Goal: Transaction & Acquisition: Purchase product/service

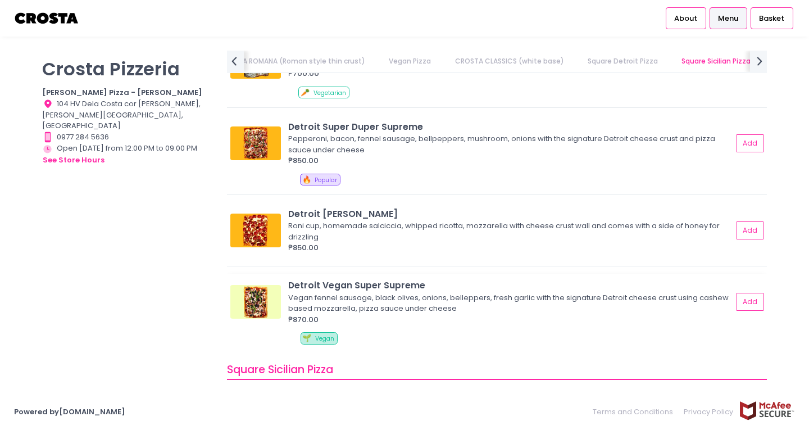
scroll to position [1348, 0]
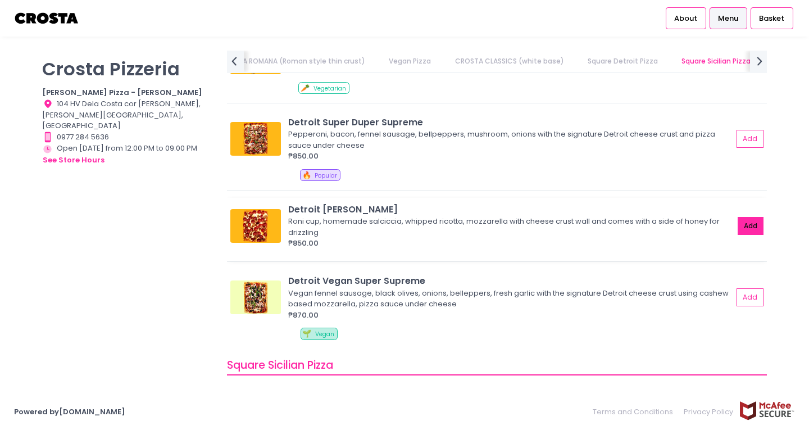
click at [737, 221] on button "Add" at bounding box center [750, 226] width 26 height 19
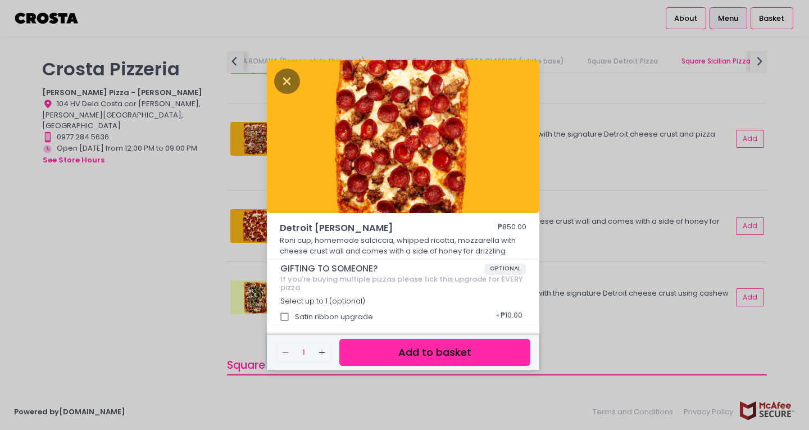
click at [438, 355] on button "Add to basket" at bounding box center [434, 353] width 191 height 28
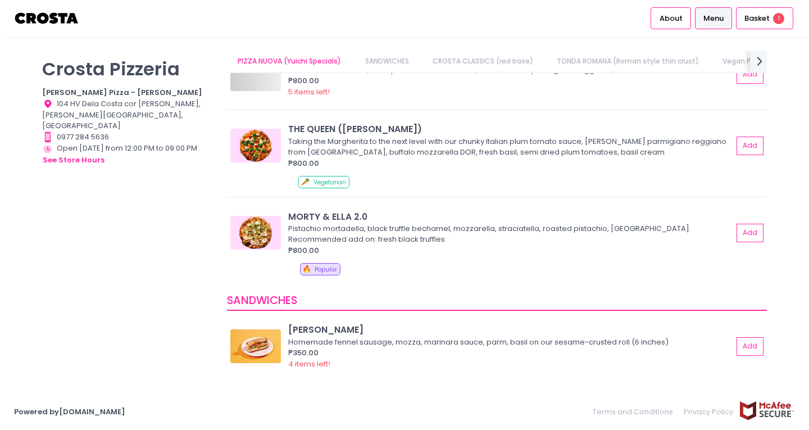
scroll to position [56, 0]
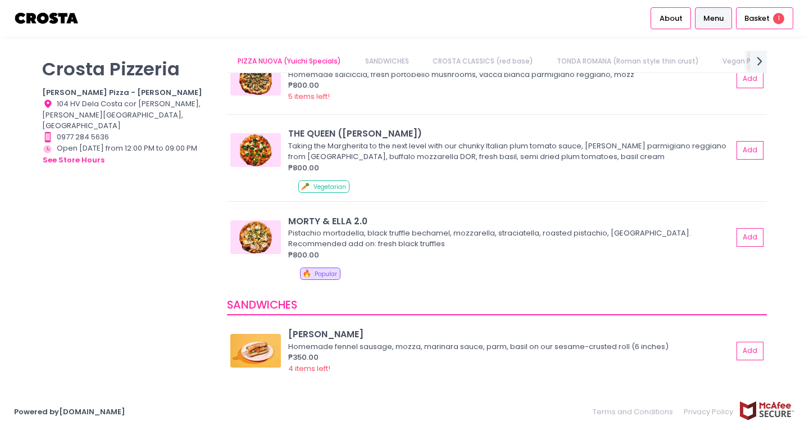
click at [382, 236] on div "Pistachio mortadella, black truffle bechamel, mozzarella, straciatella, roasted…" at bounding box center [508, 238] width 441 height 22
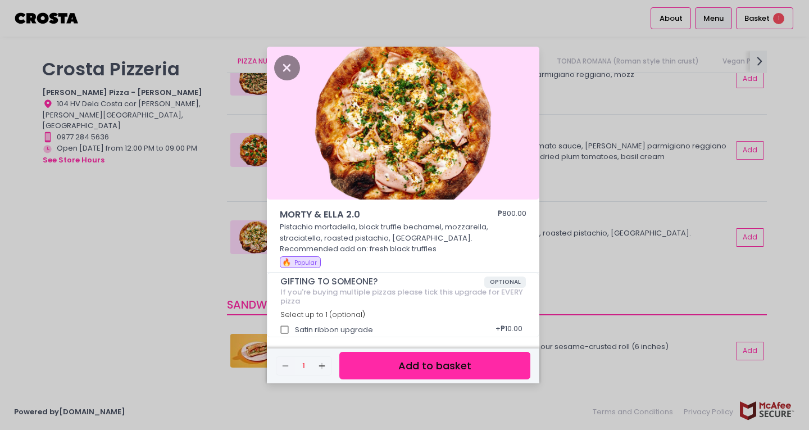
click at [458, 368] on button "Add to basket" at bounding box center [434, 366] width 191 height 28
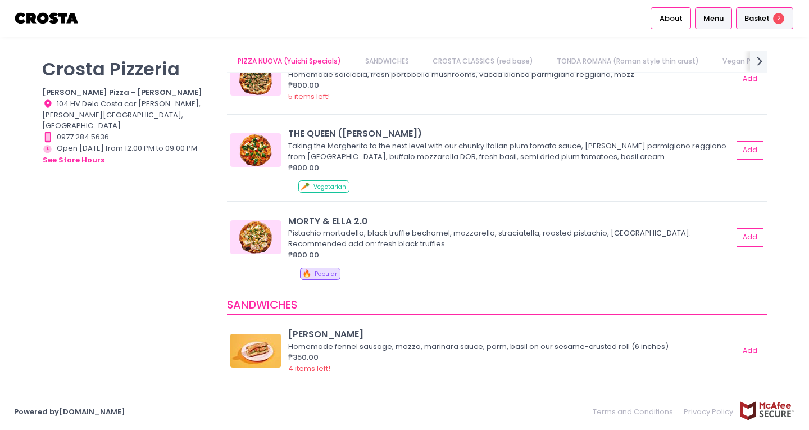
click at [764, 20] on span "Basket" at bounding box center [756, 18] width 25 height 11
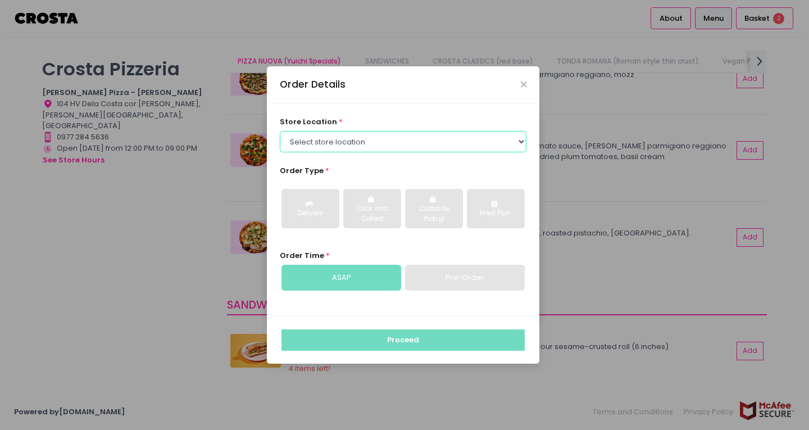
click at [345, 138] on select "Select store location [PERSON_NAME] Pizza - [PERSON_NAME] Pizza - [GEOGRAPHIC_D…" at bounding box center [403, 141] width 247 height 21
select select "5fabb2e53664a8677beaeb89"
click at [280, 131] on select "Select store location [PERSON_NAME] Pizza - [PERSON_NAME] Pizza - [GEOGRAPHIC_D…" at bounding box center [403, 141] width 247 height 21
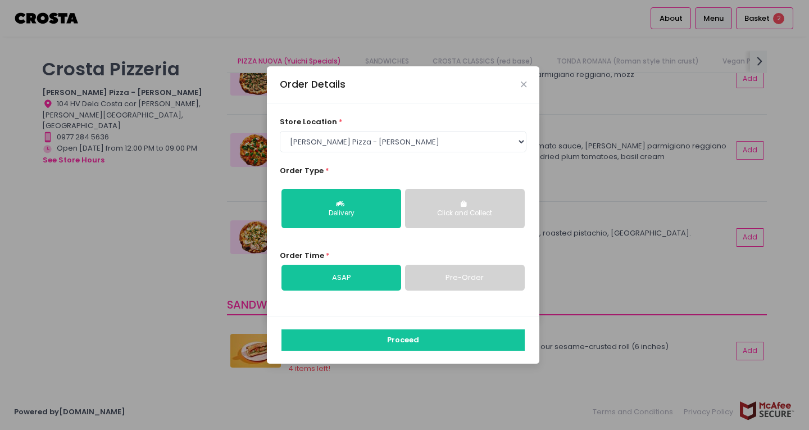
drag, startPoint x: 521, startPoint y: 228, endPoint x: 503, endPoint y: 215, distance: 22.9
click at [521, 228] on div "Delivery Click and Collect" at bounding box center [403, 209] width 247 height 58
click at [500, 211] on div "Click and Collect" at bounding box center [465, 213] width 104 height 10
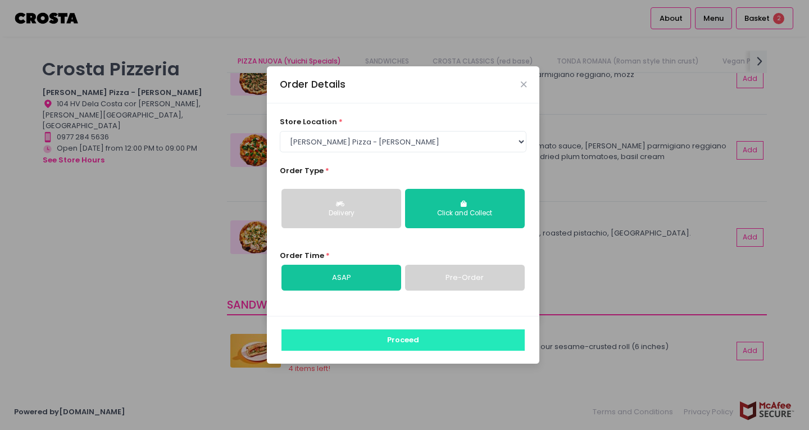
click at [423, 346] on button "Proceed" at bounding box center [402, 339] width 243 height 21
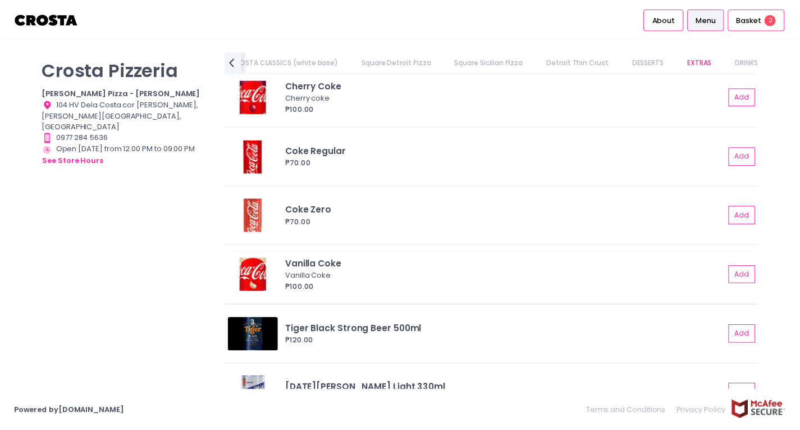
scroll to position [2744, 0]
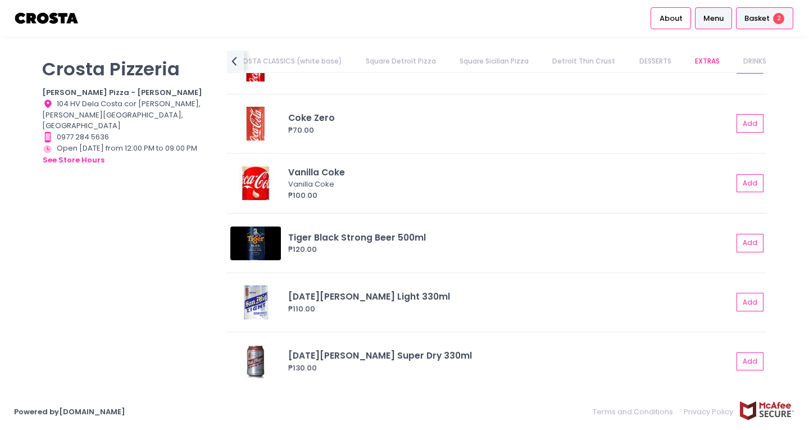
click at [763, 13] on span "Basket" at bounding box center [756, 18] width 25 height 11
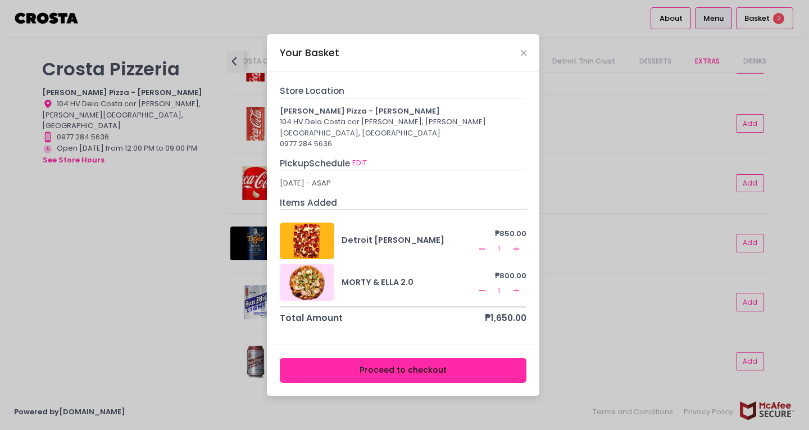
click at [430, 364] on button "Proceed to checkout" at bounding box center [403, 370] width 247 height 25
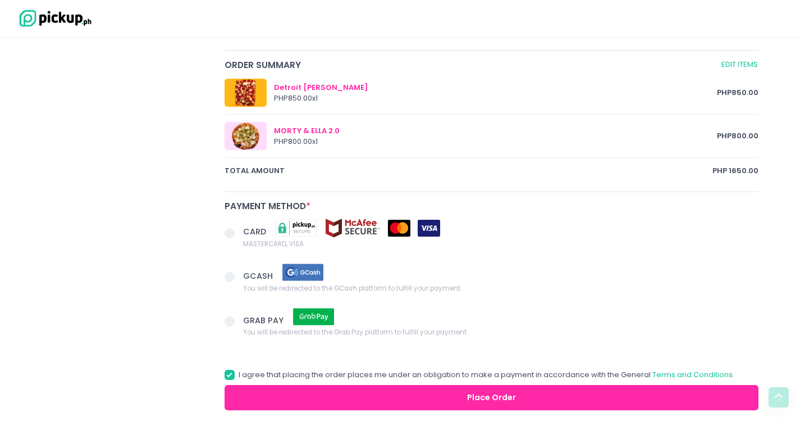
scroll to position [603, 0]
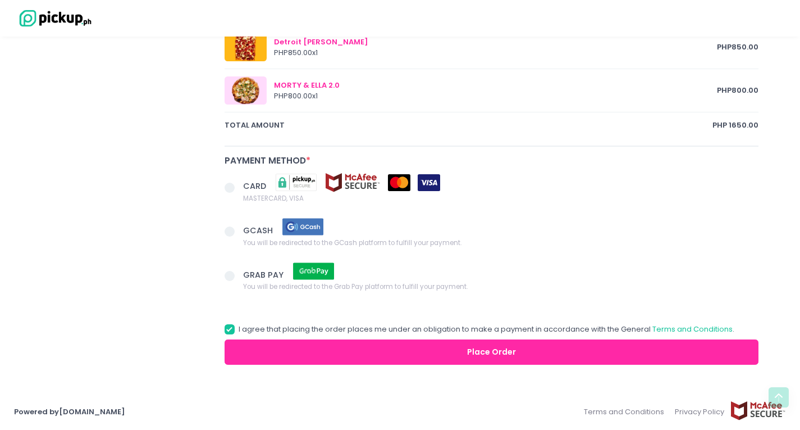
click at [396, 184] on img at bounding box center [399, 182] width 22 height 17
click at [246, 184] on input "CARD MASTERCARD, VISA" at bounding box center [242, 185] width 7 height 7
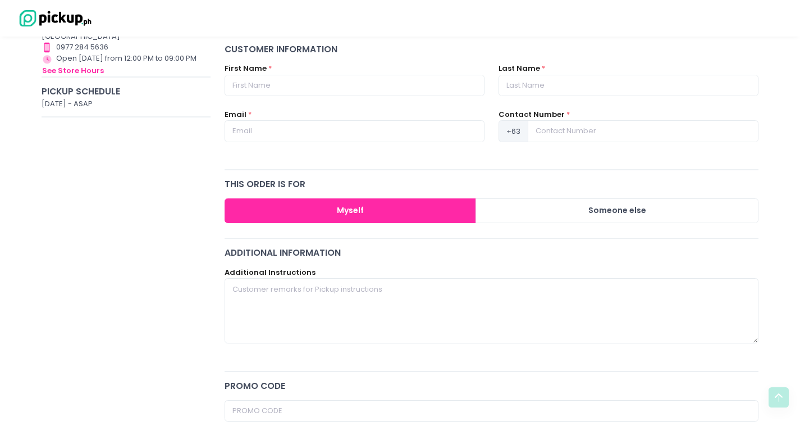
scroll to position [154, 0]
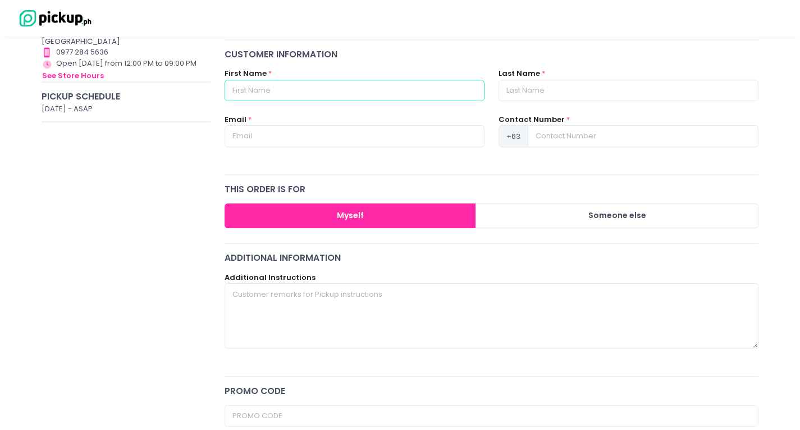
radio input "true"
click at [296, 86] on input "text" at bounding box center [355, 90] width 260 height 21
type input "T"
radio input "true"
type input "Ti"
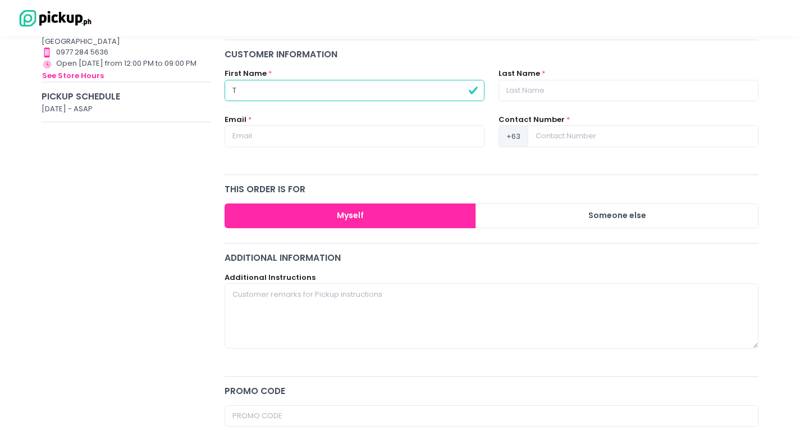
radio input "true"
type input "Tin"
radio input "true"
type input "Tin"
radio input "true"
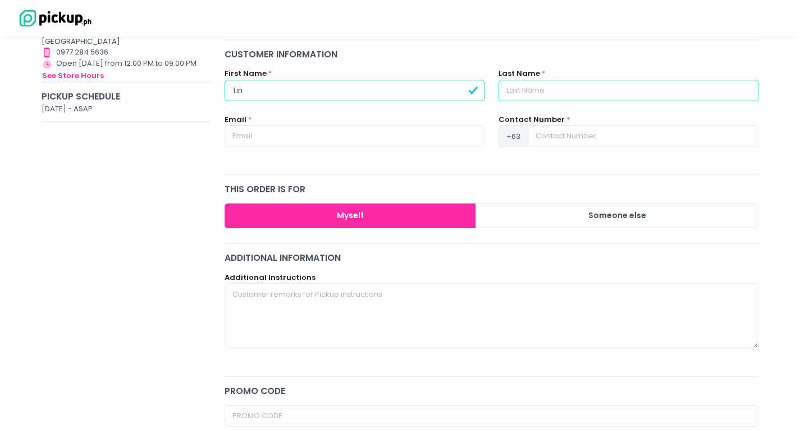
type input "G"
radio input "true"
type input "Ge"
radio input "true"
type input "Ges"
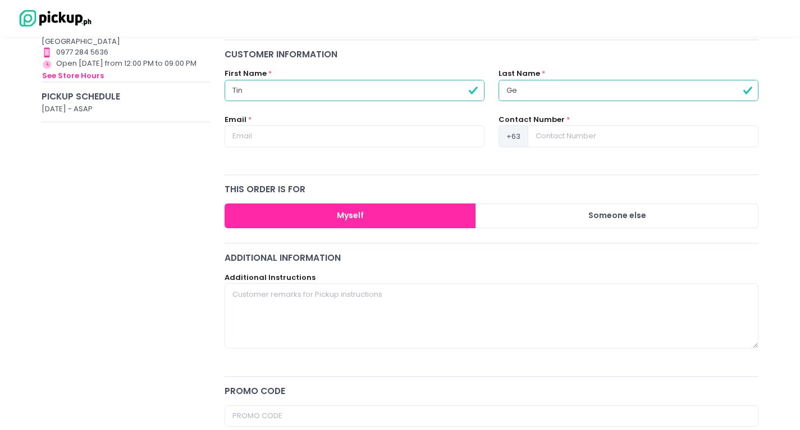
radio input "true"
type input "Gesm"
radio input "true"
type input "Gesmu"
radio input "true"
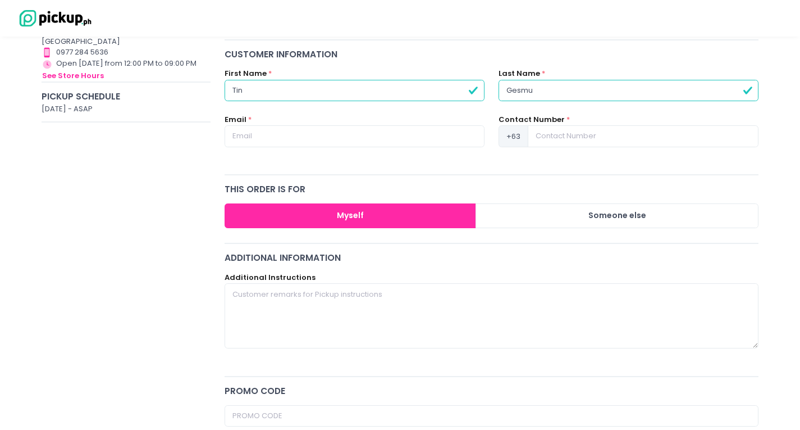
type input "Gesmun"
radio input "true"
type input "Gesmund"
radio input "true"
type input "[PERSON_NAME]"
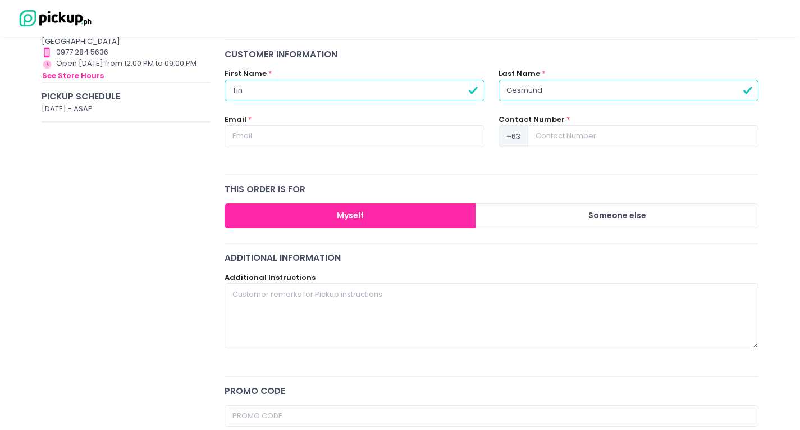
radio input "true"
type input "[PERSON_NAME]"
radio input "true"
type input "t"
radio input "true"
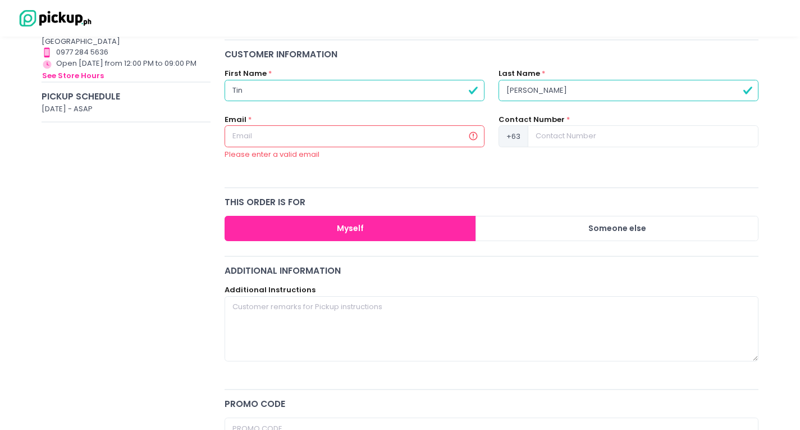
radio input "true"
type input "k"
radio input "true"
type input "kl"
radio input "true"
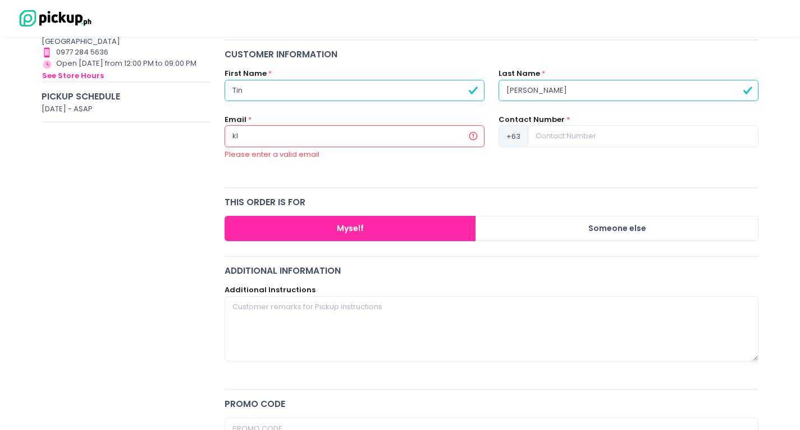
type input "klg"
radio input "true"
type input "klge"
radio input "true"
type input "klges"
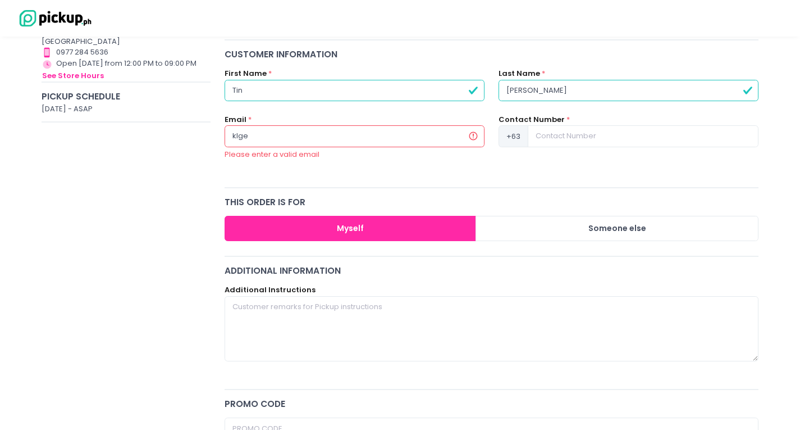
radio input "true"
type input "klgesm"
radio input "true"
type input "klgesmu"
radio input "true"
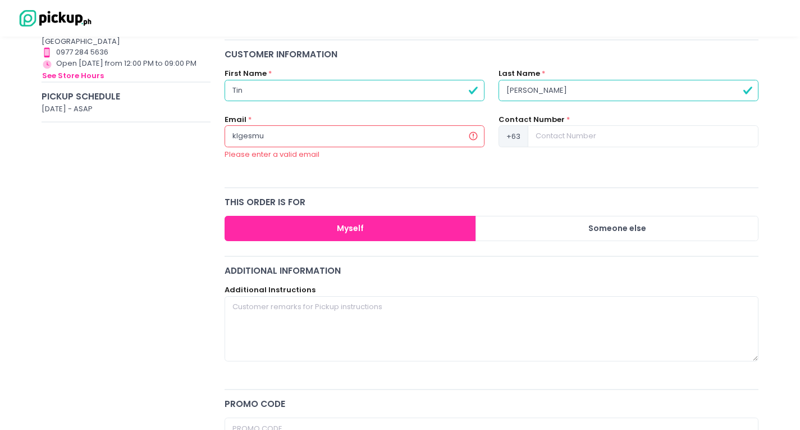
type input "klgesmun"
radio input "true"
type input "klgesmund"
radio input "true"
type input "klgesmundo"
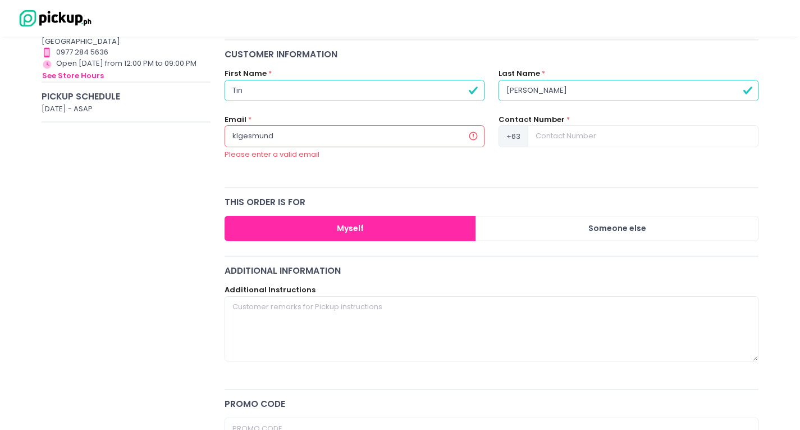
radio input "true"
type input "klgesmundo@"
radio input "true"
type input "klgesmundo@l"
radio input "true"
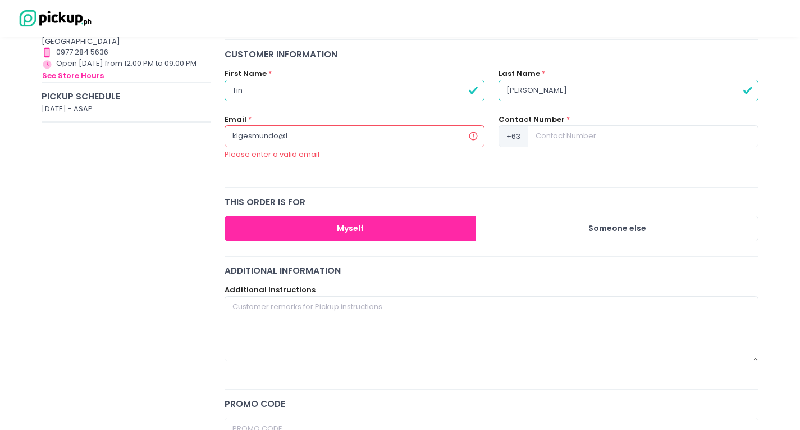
type input "klgesmundo@lo"
radio input "true"
type input "klgesmundo@loc"
radio input "true"
type input "klgesmundo@locu"
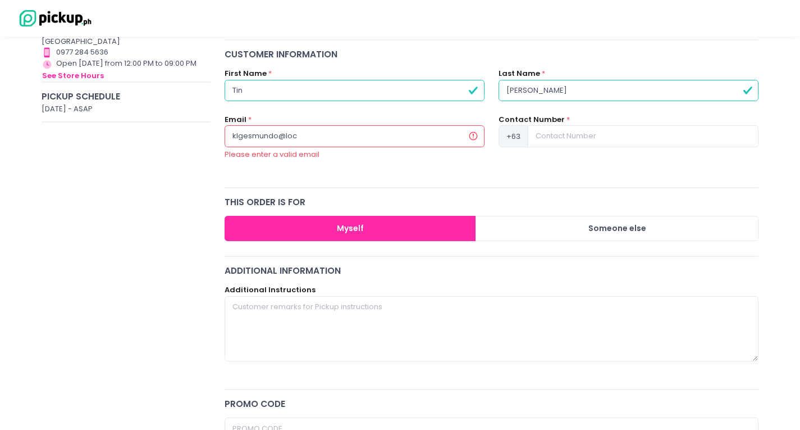
radio input "true"
type input "klgesmundo@locus"
radio input "true"
type input "klgesmundo@locusk"
radio input "true"
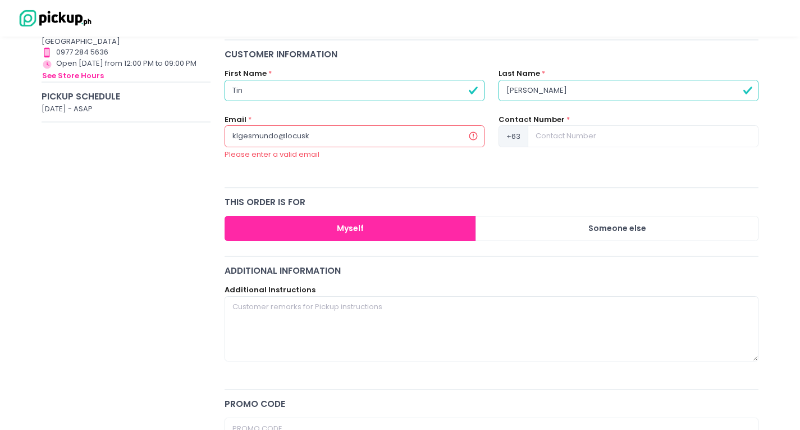
type input "klgesmundo@locuska"
radio input "true"
type input "klgesmundo@locuskaw"
radio input "true"
type input "klgesmundo@locuska"
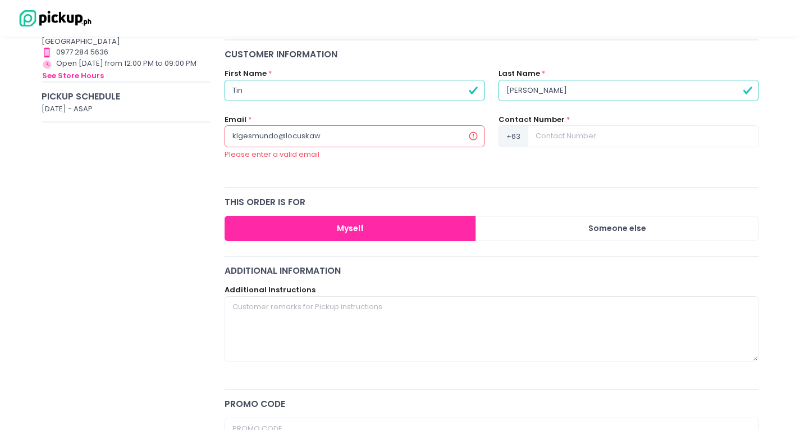
radio input "true"
type input "klgesmundo@locusk"
radio input "true"
type input "klgesmundo@locus"
radio input "true"
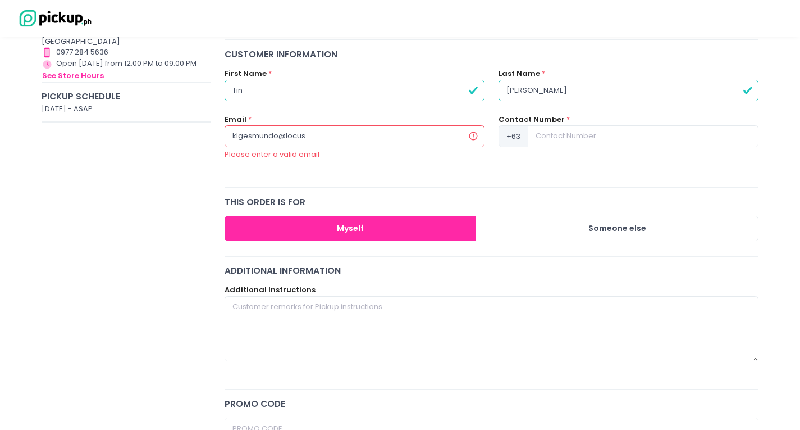
type input "klgesmundo@locusl"
radio input "true"
type input "klgesmundo@locusla"
radio input "true"
type input "klgesmundo@locuslaw"
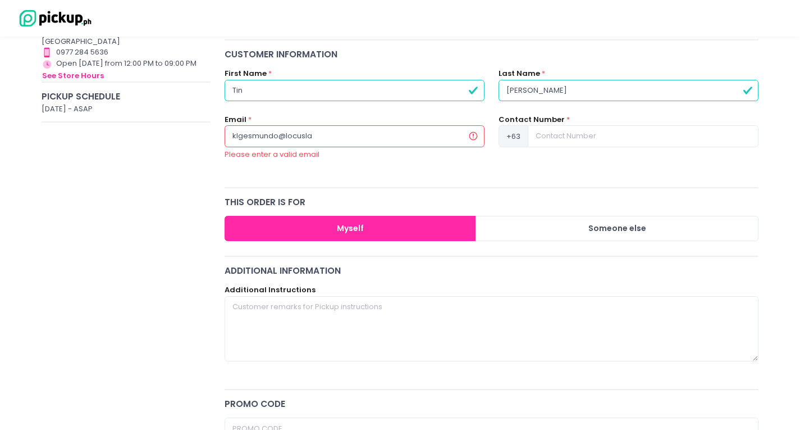
radio input "true"
type input "klgesmundo@locuslaw."
radio input "true"
type input "klgesmundo@locuslaw.c"
radio input "true"
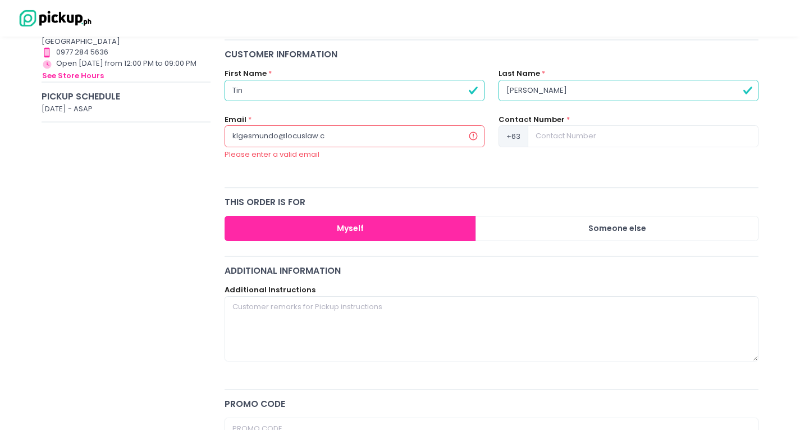
type input "[EMAIL_ADDRESS][DOMAIN_NAME]"
radio input "true"
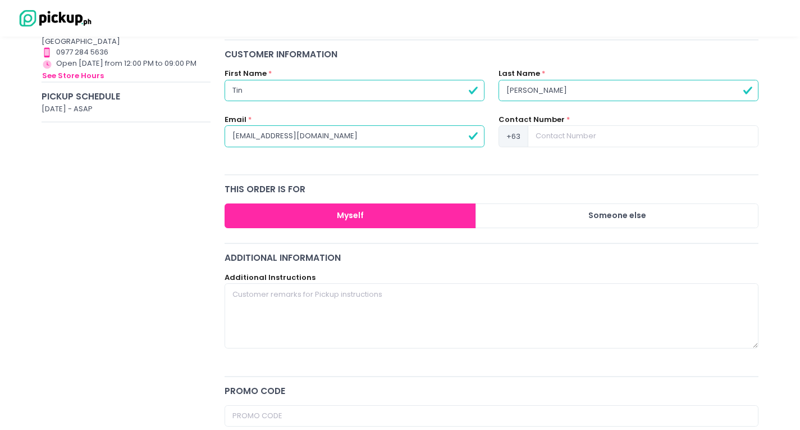
type input "[EMAIL_ADDRESS][DOMAIN_NAME]"
radio input "true"
type input "[EMAIL_ADDRESS][DOMAIN_NAME]"
radio input "true"
type input "9"
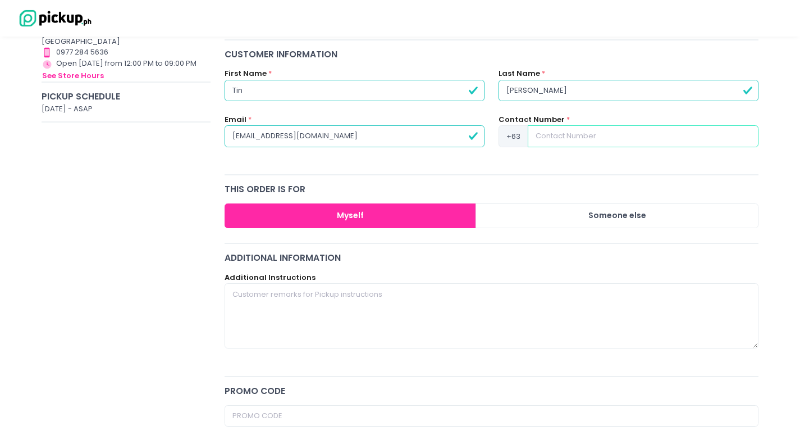
radio input "true"
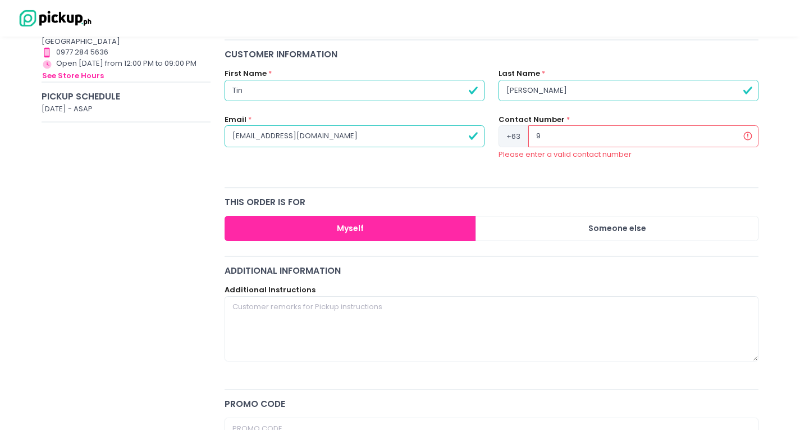
type input "91"
radio input "true"
type input "916"
radio input "true"
type input "9166"
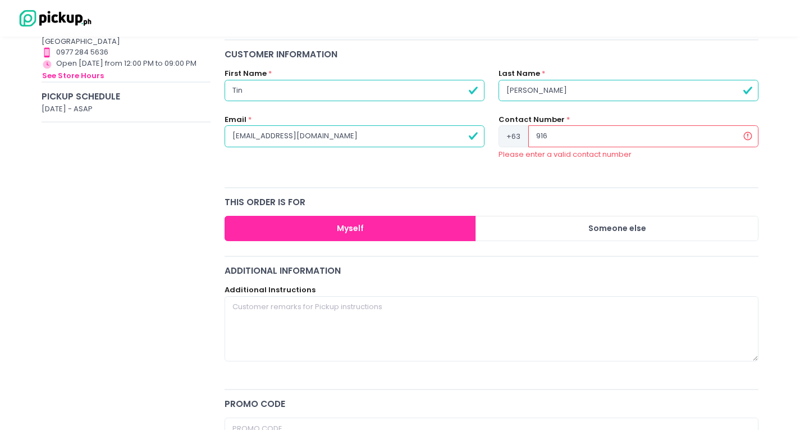
radio input "true"
type input "91665"
radio input "true"
type input "916655"
radio input "true"
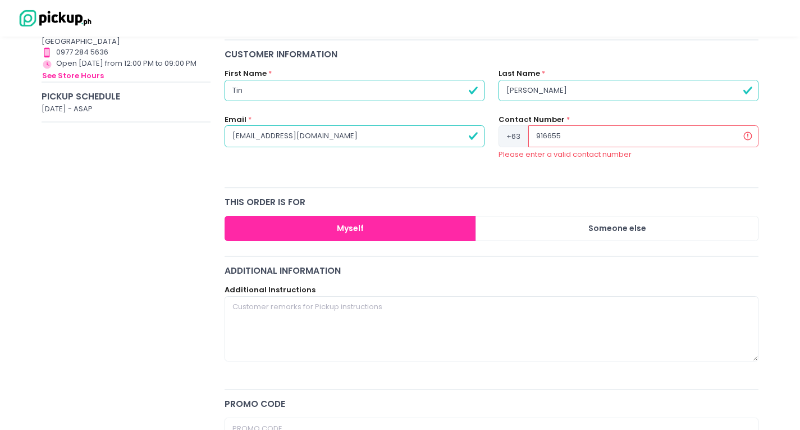
type input "91665"
radio input "true"
type input "9166"
radio input "true"
type input "916"
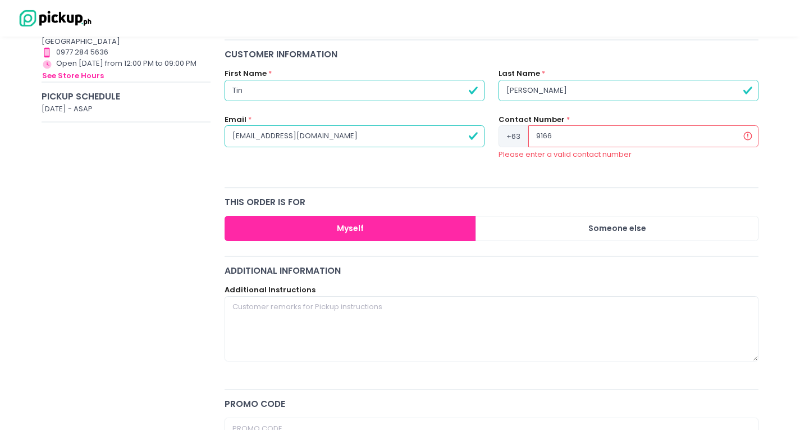
radio input "true"
type input "91"
radio input "true"
type input "917"
radio input "true"
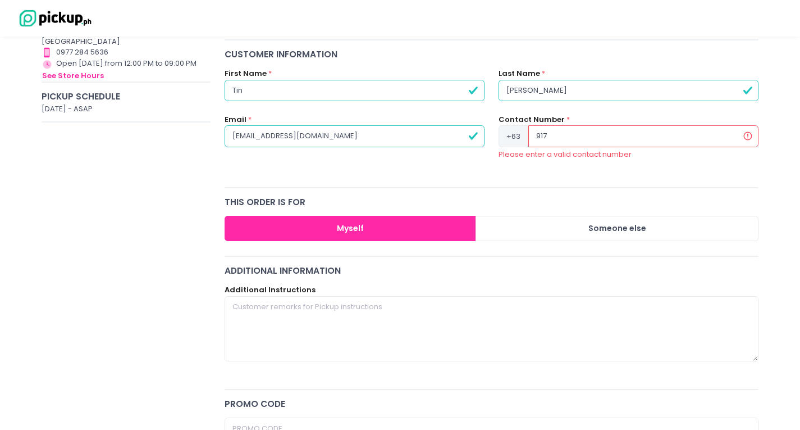
type input "9176"
radio input "true"
type input "91765"
radio input "true"
type input "917656"
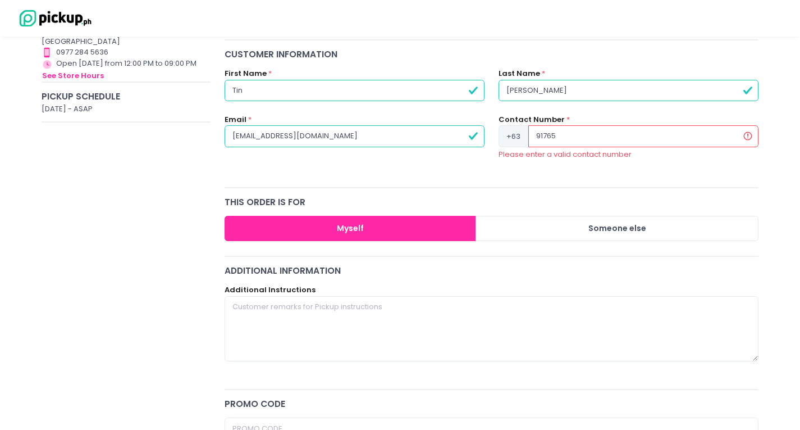
radio input "true"
type input "9176563"
radio input "true"
type input "91765633"
radio input "true"
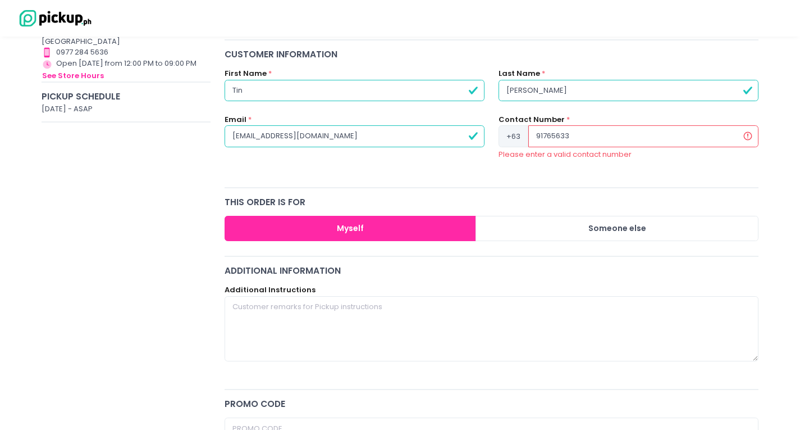
type input "917656336"
radio input "true"
type input "9176563369"
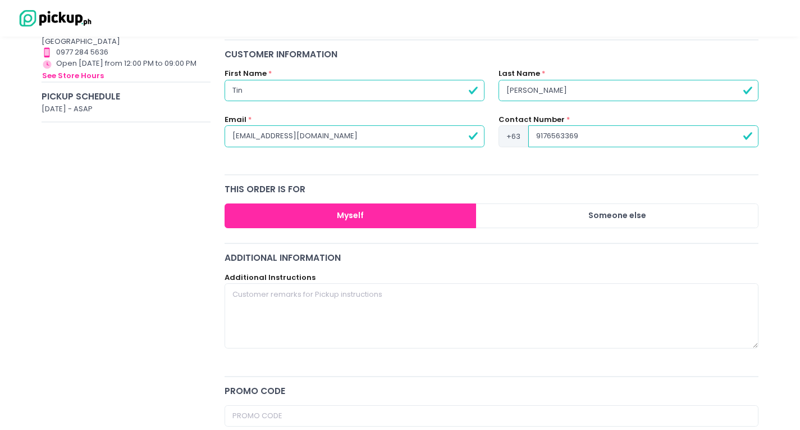
click at [377, 211] on button "Myself" at bounding box center [351, 215] width 252 height 25
radio input "true"
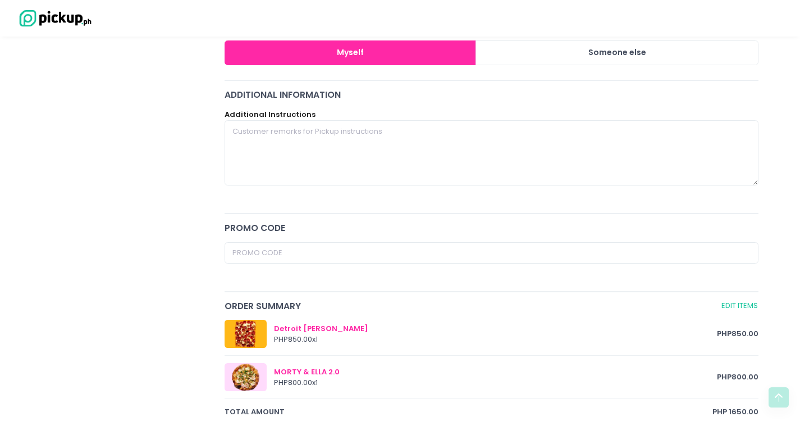
scroll to position [435, 0]
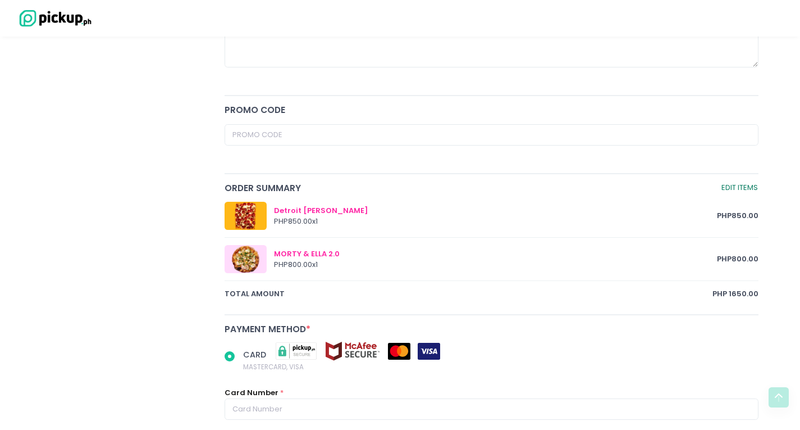
type input "9176563369"
radio input "true"
click at [743, 186] on link "Edit Items" at bounding box center [740, 187] width 38 height 13
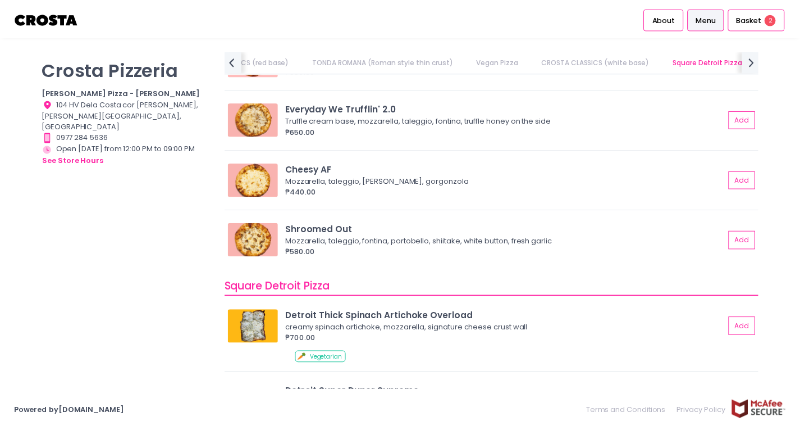
scroll to position [1292, 0]
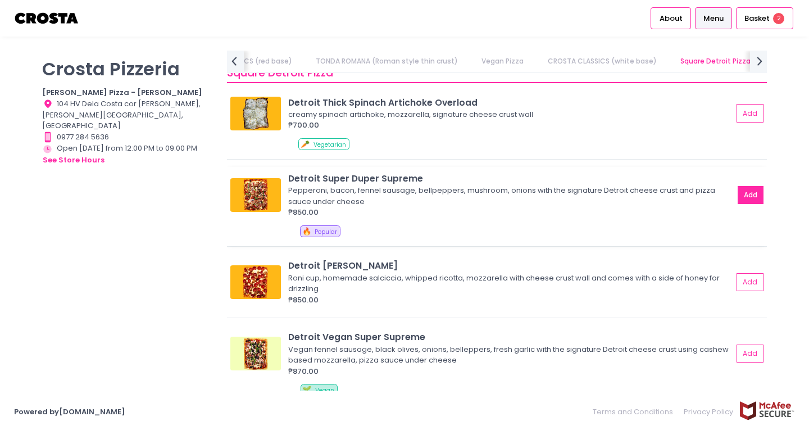
click at [740, 197] on button "Add" at bounding box center [750, 195] width 26 height 19
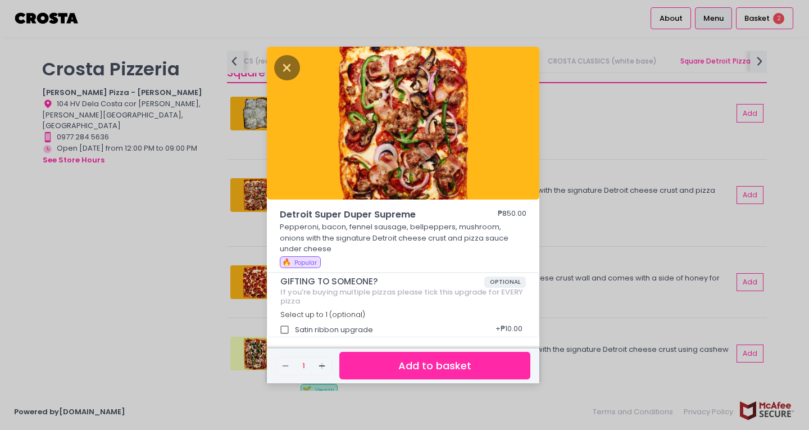
click at [468, 364] on button "Add to basket" at bounding box center [434, 366] width 191 height 28
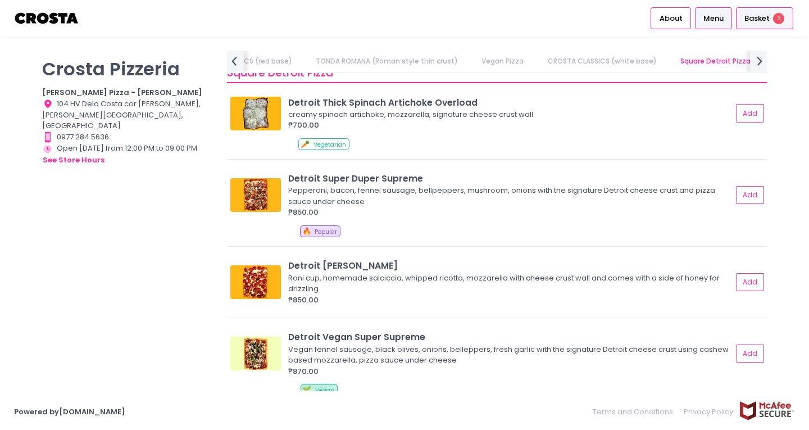
click at [772, 19] on div "Basket 3" at bounding box center [764, 18] width 57 height 22
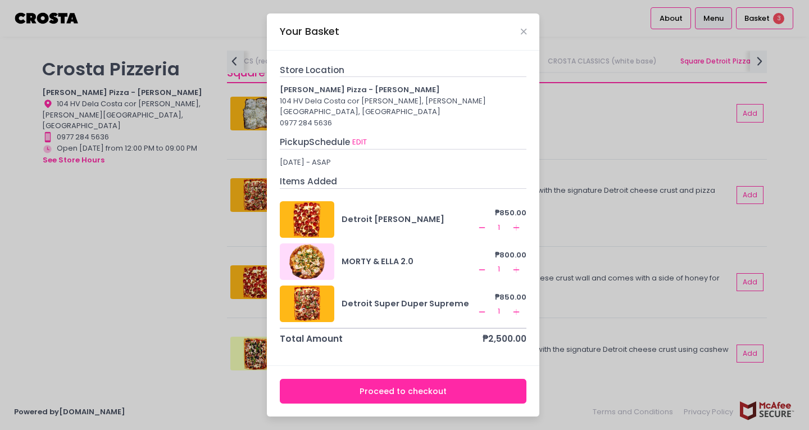
click at [481, 223] on icon "Remove Created with Sketch." at bounding box center [481, 227] width 9 height 9
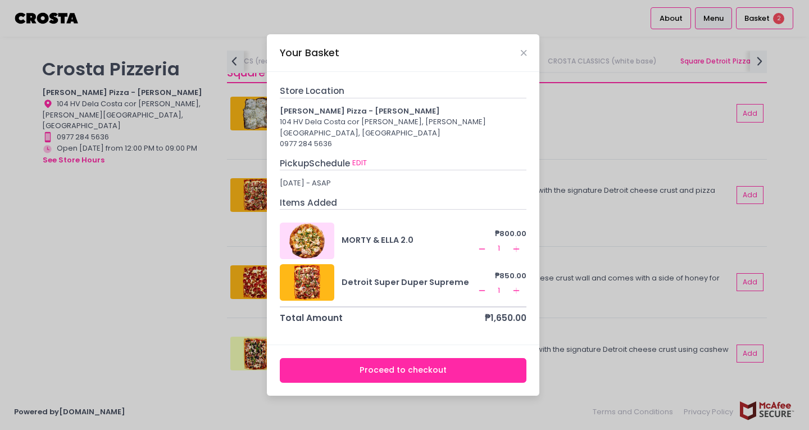
click at [395, 360] on button "Proceed to checkout" at bounding box center [403, 370] width 247 height 25
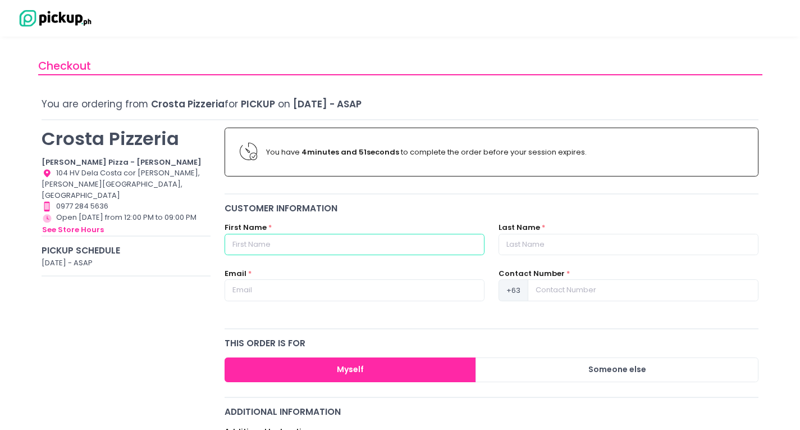
click at [311, 249] on input "text" at bounding box center [355, 244] width 260 height 21
click at [391, 245] on input "text" at bounding box center [355, 244] width 260 height 21
type input "t"
type input "Tin"
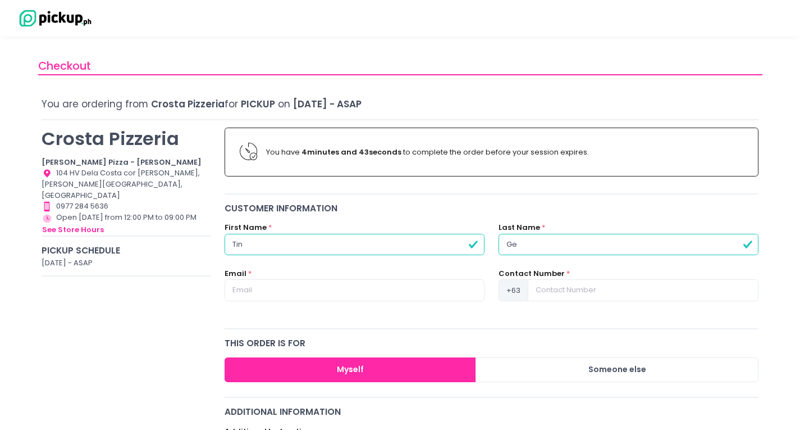
type input "[PERSON_NAME]"
click at [327, 288] on input "text" at bounding box center [355, 289] width 260 height 21
type input "[EMAIL_ADDRESS][DOMAIN_NAME]"
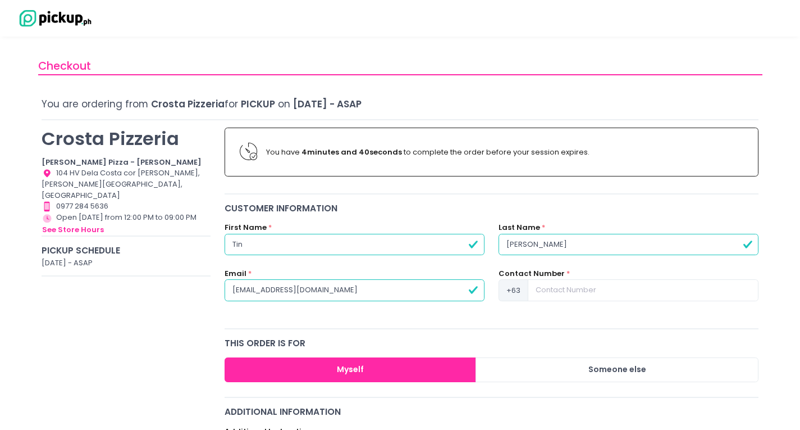
click at [553, 276] on label "Contact Number" at bounding box center [532, 273] width 66 height 11
click at [553, 286] on input at bounding box center [643, 289] width 231 height 21
type input "9176563369"
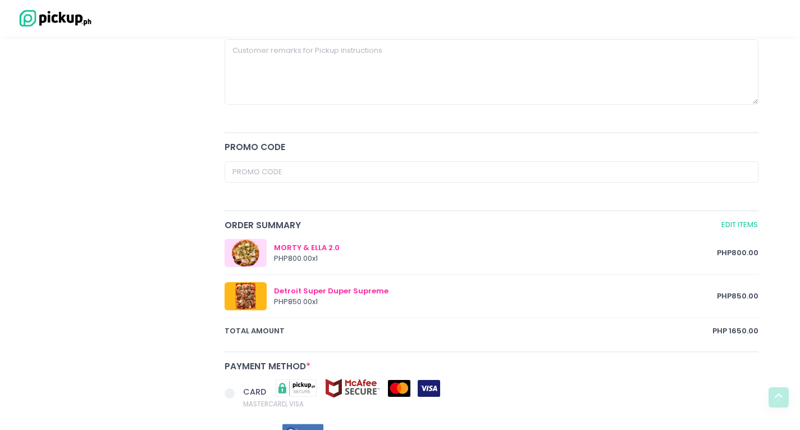
scroll to position [562, 0]
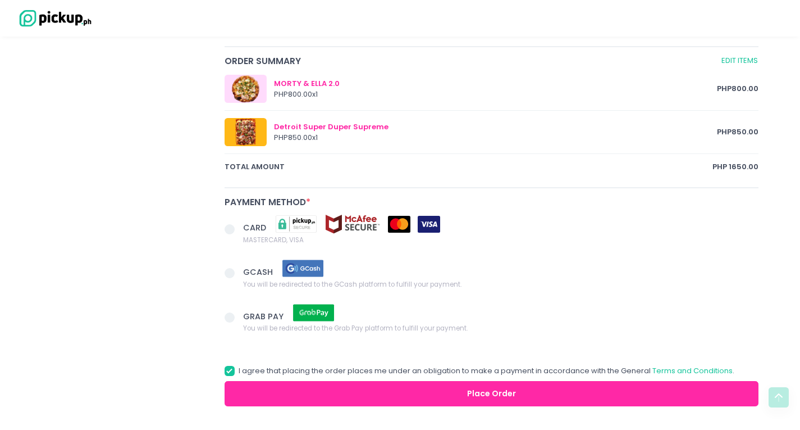
click at [401, 227] on img at bounding box center [399, 224] width 22 height 17
click at [246, 227] on input "CARD MASTERCARD, VISA" at bounding box center [242, 226] width 7 height 7
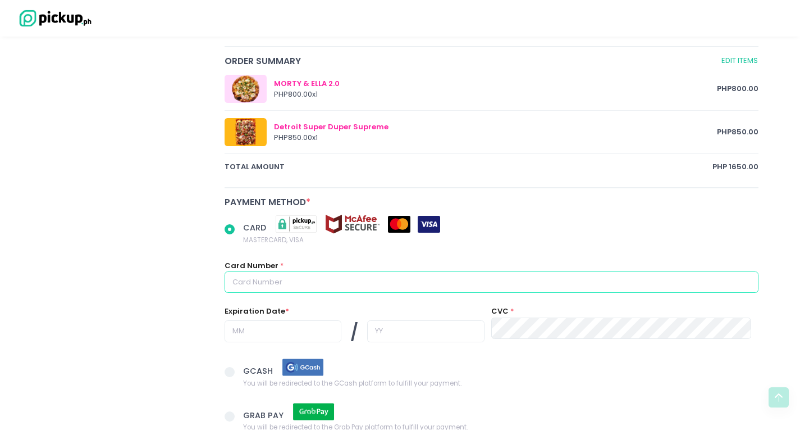
click at [352, 291] on input "text" at bounding box center [492, 281] width 535 height 21
radio input "true"
type input "5"
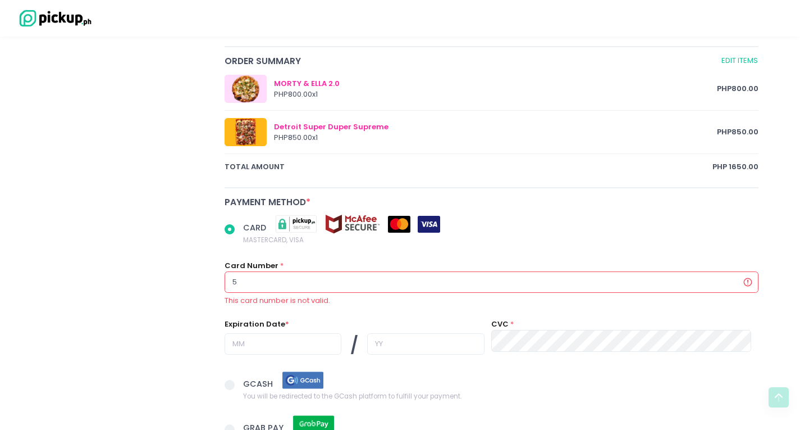
radio input "true"
type input "53"
radio input "true"
type input "536"
radio input "true"
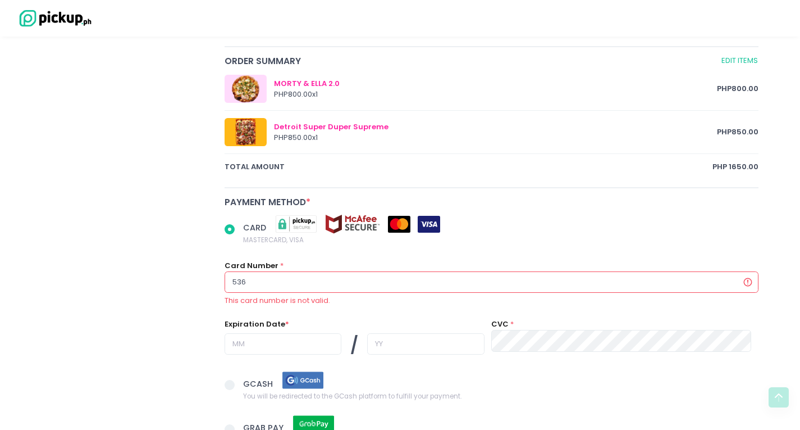
type input "5362"
radio input "true"
type input "53625"
radio input "true"
type input "536257"
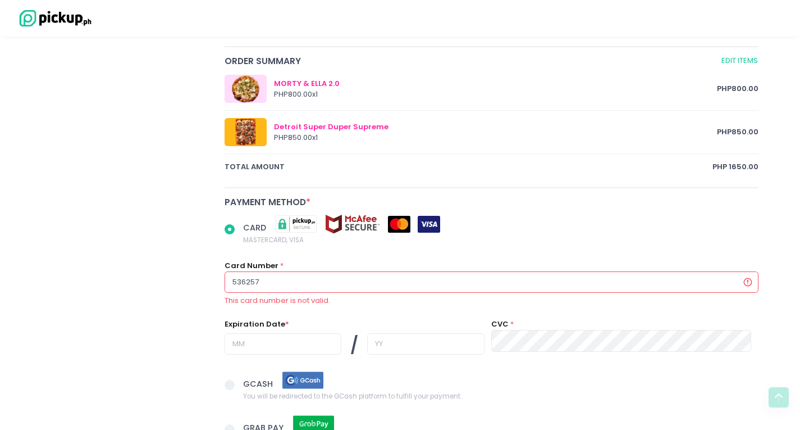
radio input "true"
type input "5362577"
radio input "true"
type input "53625771"
radio input "true"
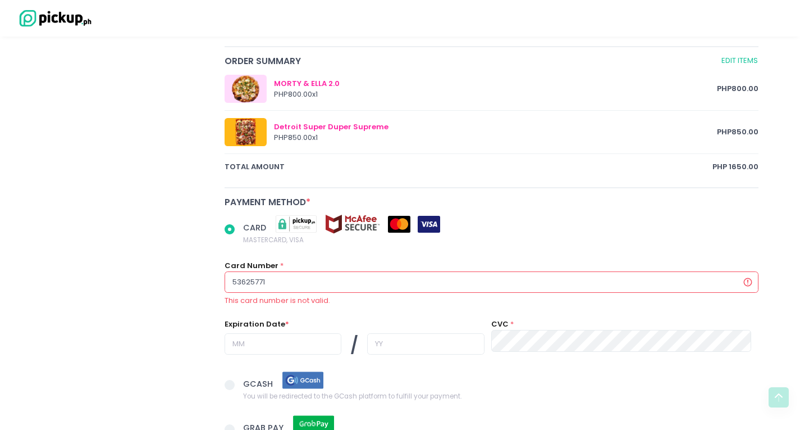
type input "536257712"
radio input "true"
type input "5362577120"
radio input "true"
type input "53625771207"
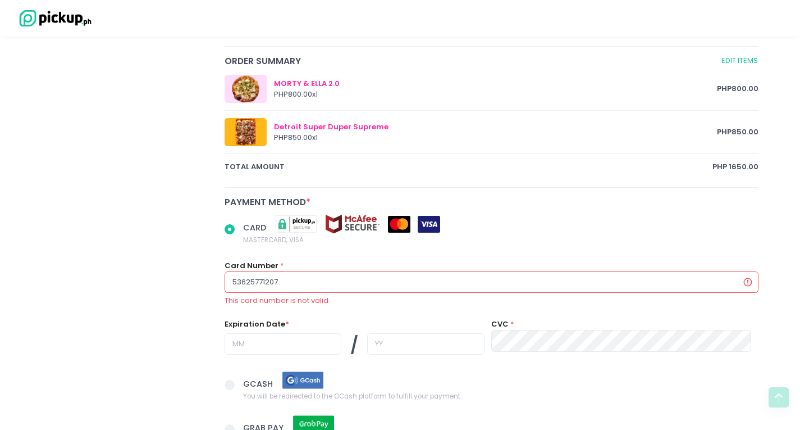
radio input "true"
type input "536257712077"
radio input "true"
type input "5362577120778"
radio input "true"
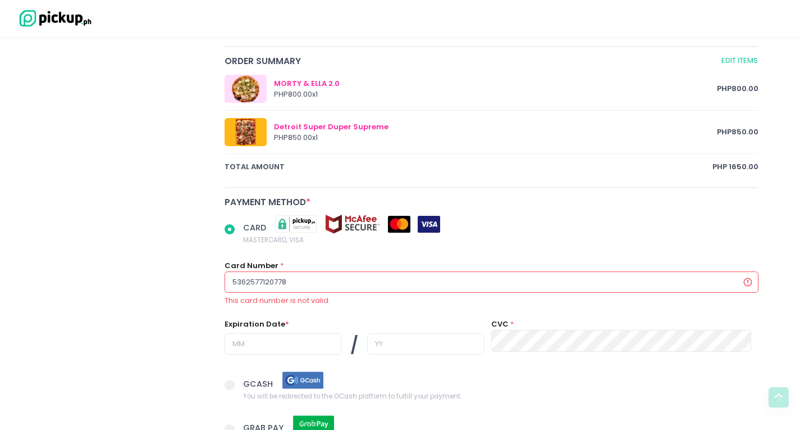
type input "53625771207788"
radio input "true"
type input "536257712077887"
radio input "true"
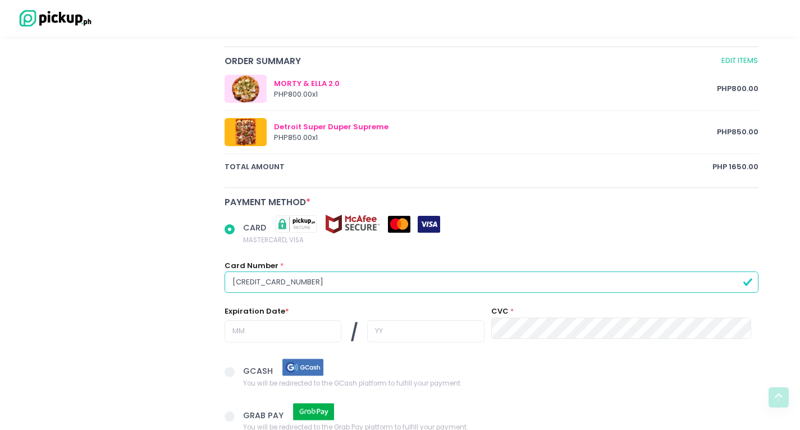
type input "[CREDIT_CARD_NUMBER]"
click at [303, 330] on input "text" at bounding box center [283, 330] width 117 height 21
radio input "true"
type input "0"
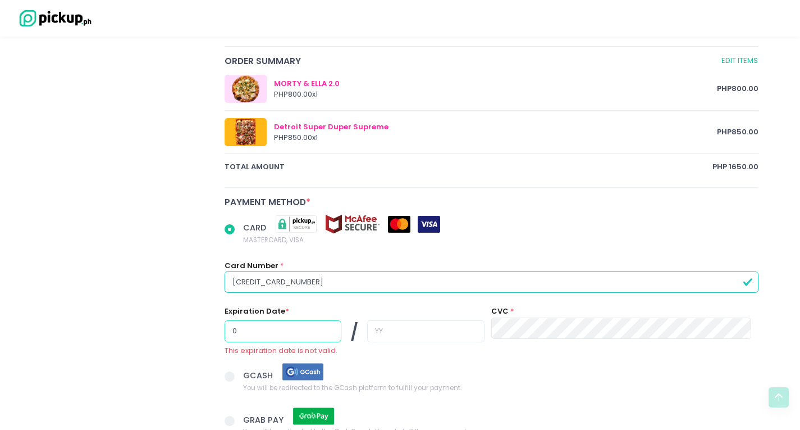
radio input "true"
type input "09"
click at [408, 327] on input "text" at bounding box center [425, 330] width 117 height 21
radio input "true"
type input "3"
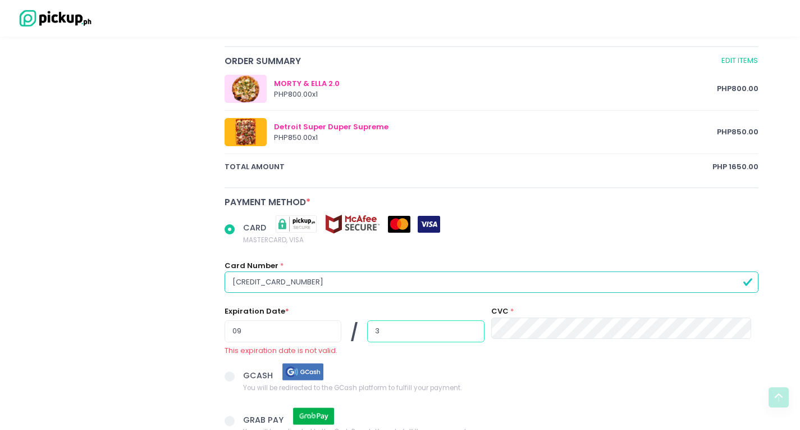
radio input "true"
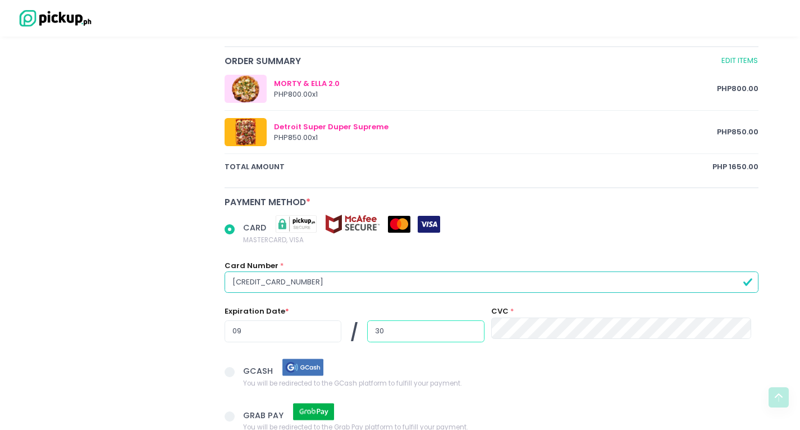
type input "30"
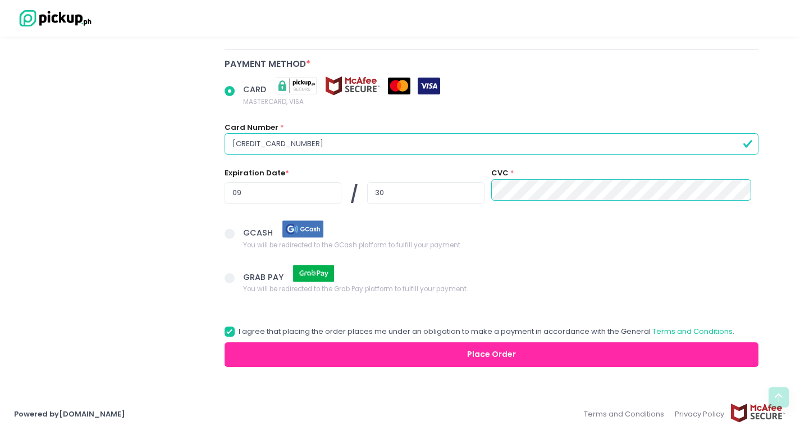
scroll to position [702, 0]
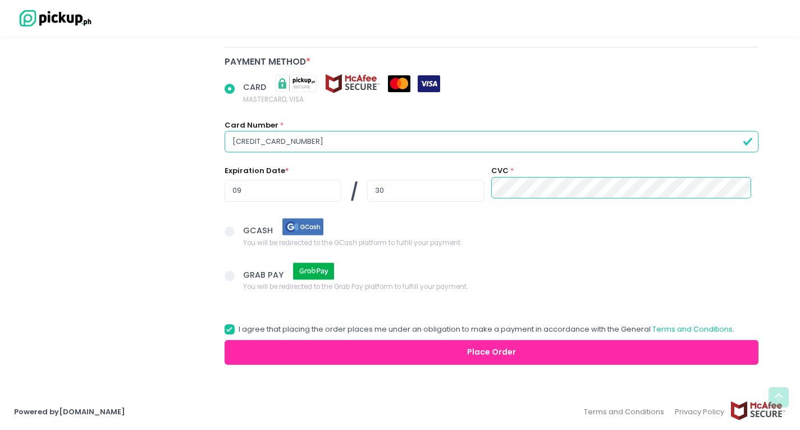
click at [503, 353] on button "Place Order" at bounding box center [492, 352] width 535 height 25
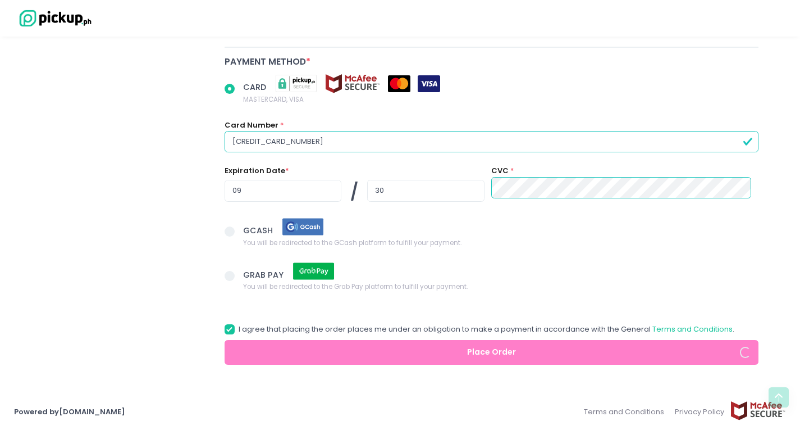
radio input "true"
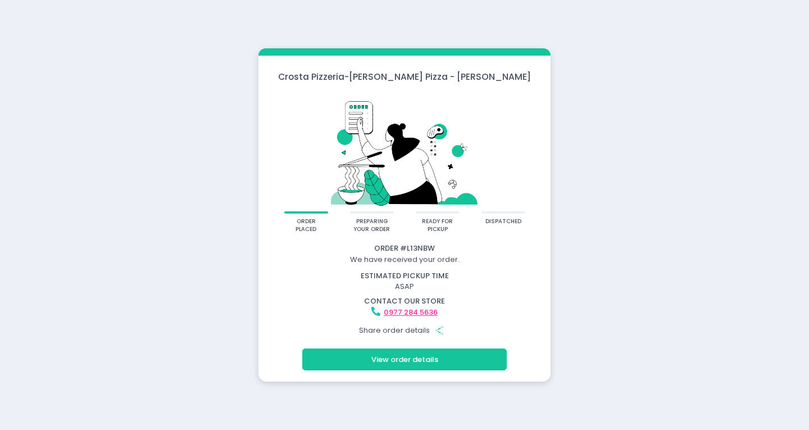
click at [423, 362] on button "View order details" at bounding box center [404, 358] width 204 height 21
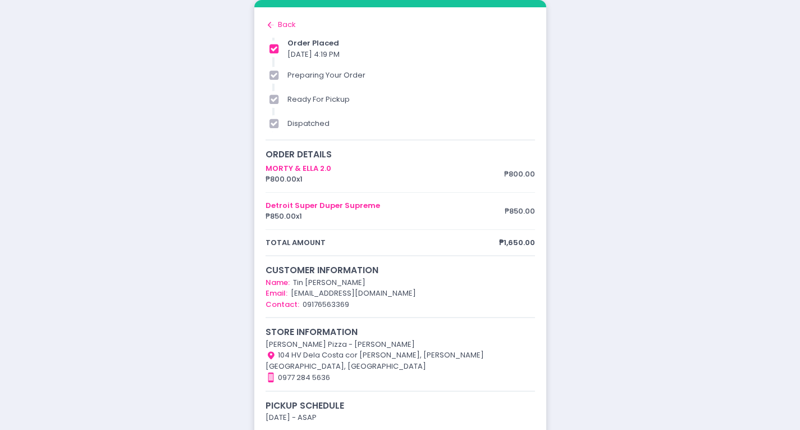
scroll to position [1, 0]
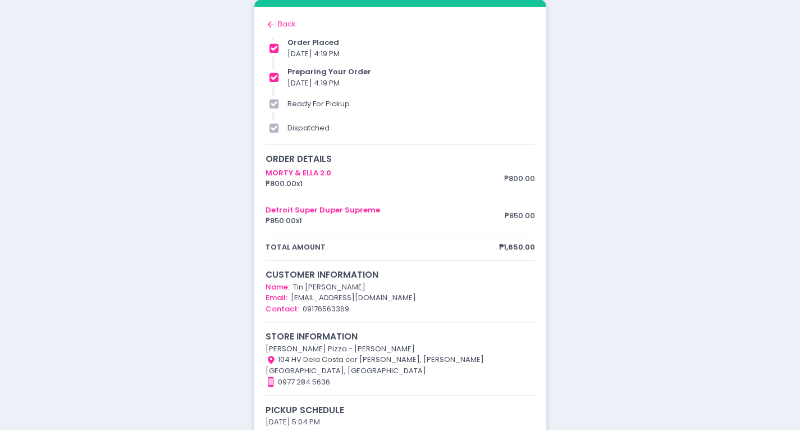
click at [276, 29] on div "Back to home Created with Sketch. Back" at bounding box center [401, 24] width 270 height 11
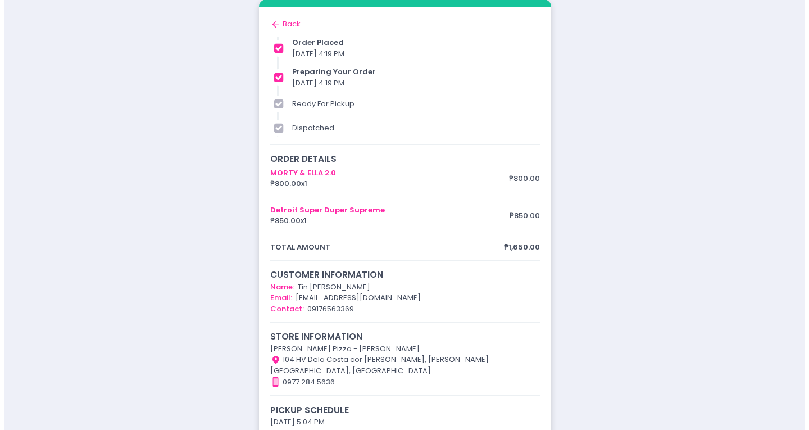
scroll to position [0, 0]
